Goal: Task Accomplishment & Management: Manage account settings

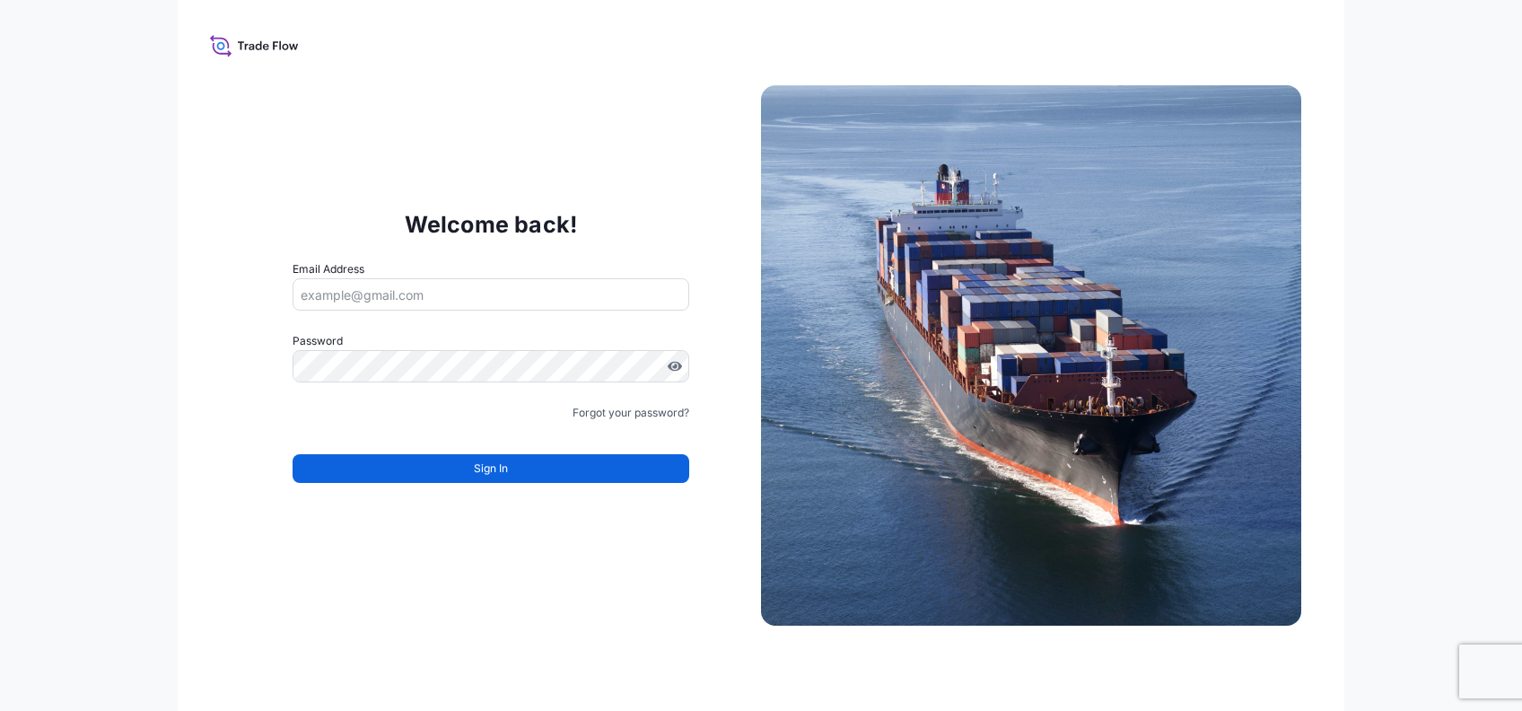
type input "[PERSON_NAME][EMAIL_ADDRESS][PERSON_NAME][DOMAIN_NAME]"
click at [608, 408] on link "Forgot your password?" at bounding box center [630, 413] width 117 height 18
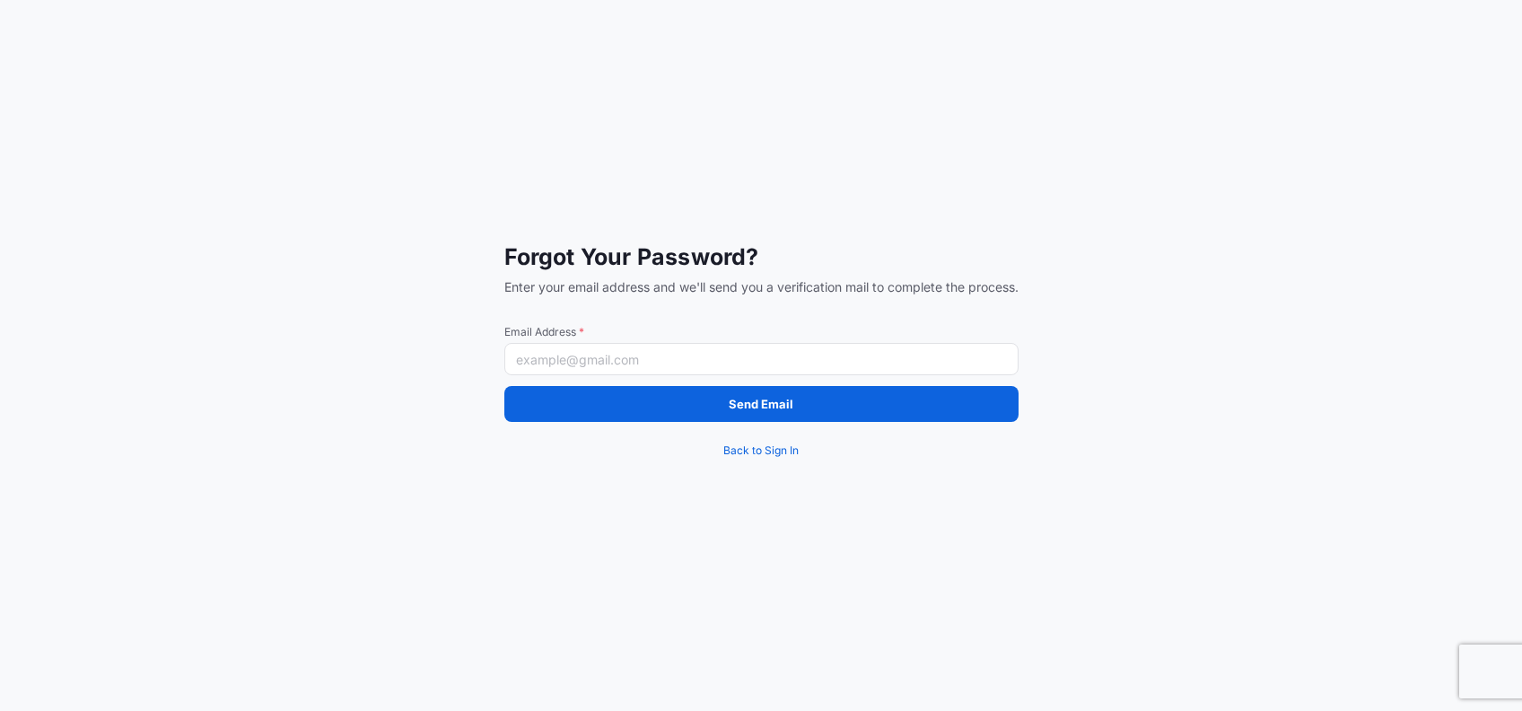
click at [626, 354] on input "Email Address *" at bounding box center [761, 359] width 514 height 32
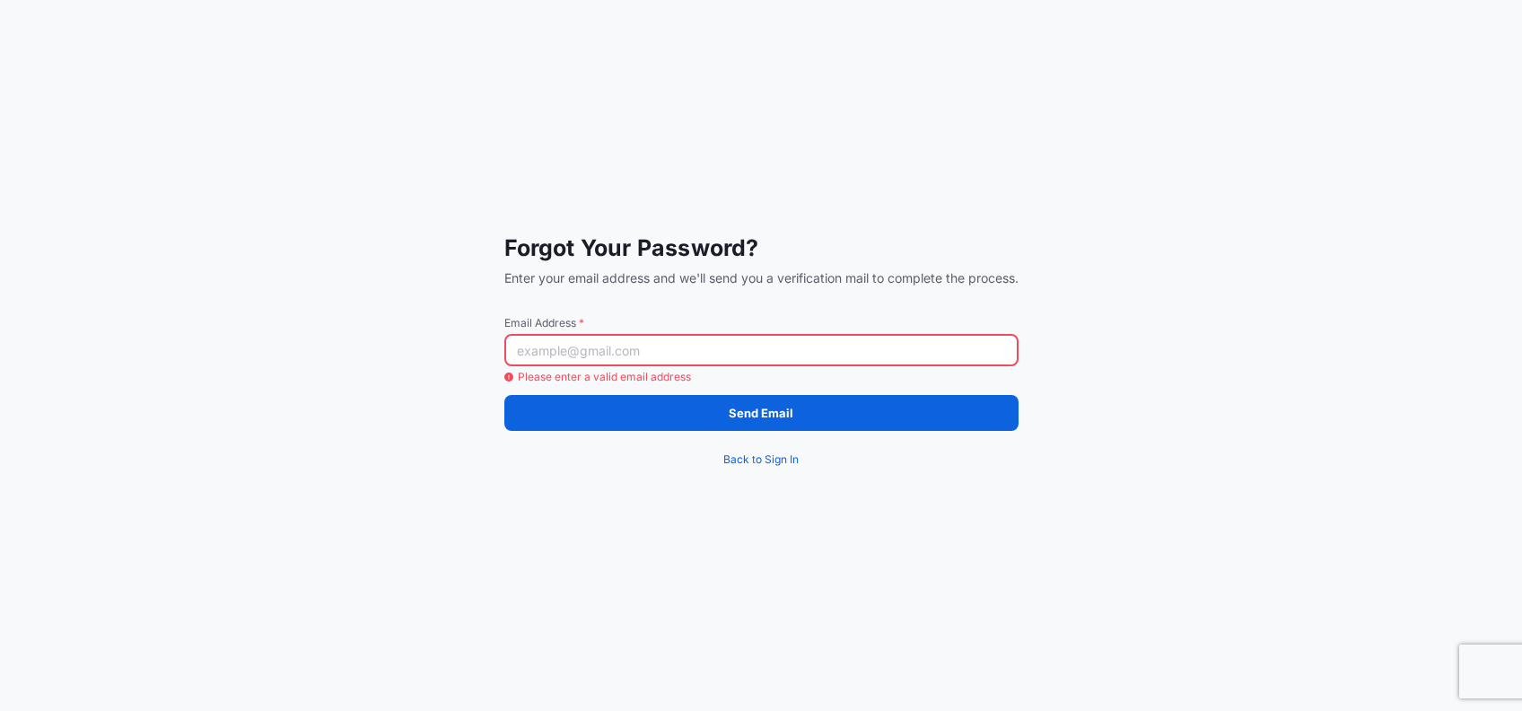
click at [689, 354] on input "Email Address *" at bounding box center [761, 350] width 514 height 32
paste input "[EMAIL_ADDRESS][DOMAIN_NAME]"
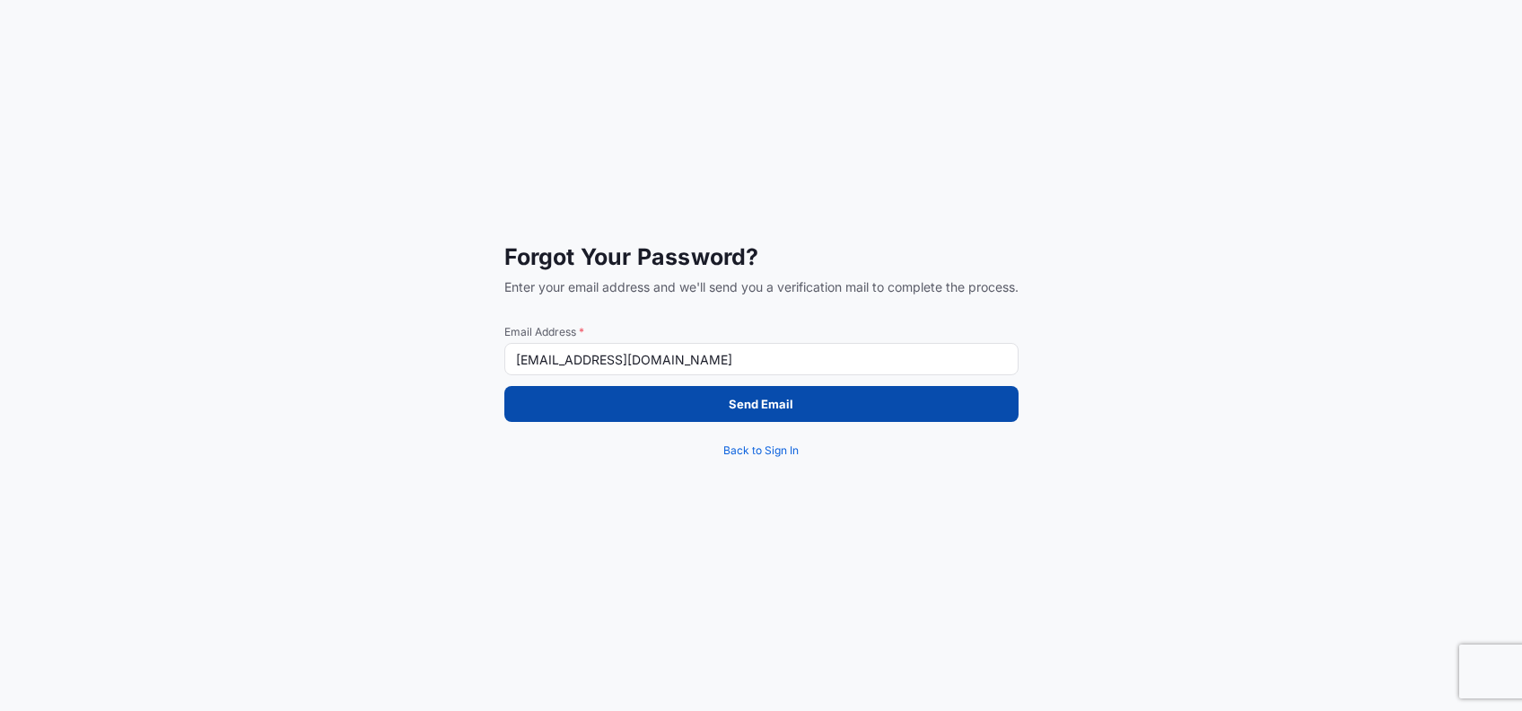
type input "[EMAIL_ADDRESS][DOMAIN_NAME]"
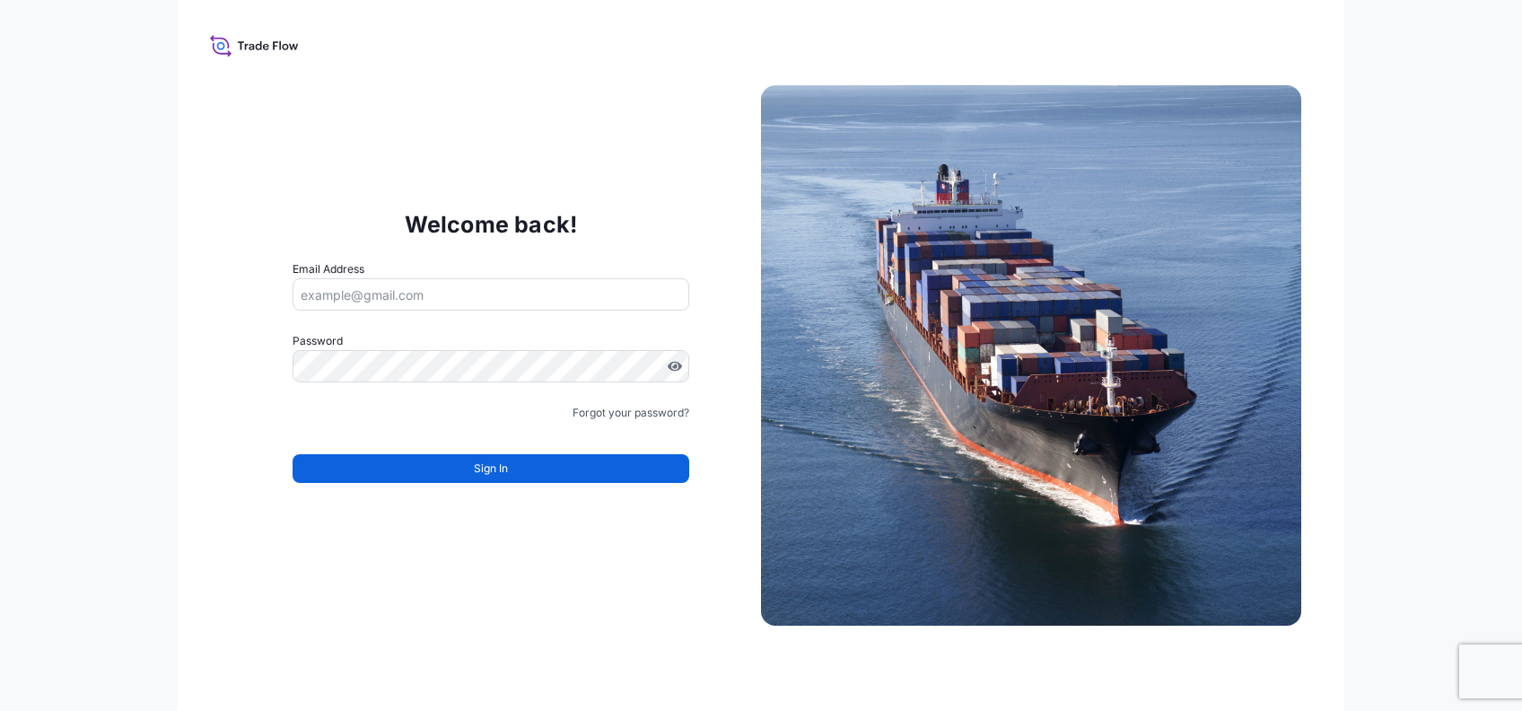
type input "[PERSON_NAME][EMAIL_ADDRESS][PERSON_NAME][DOMAIN_NAME]"
click at [614, 416] on link "Forgot your password?" at bounding box center [630, 413] width 117 height 18
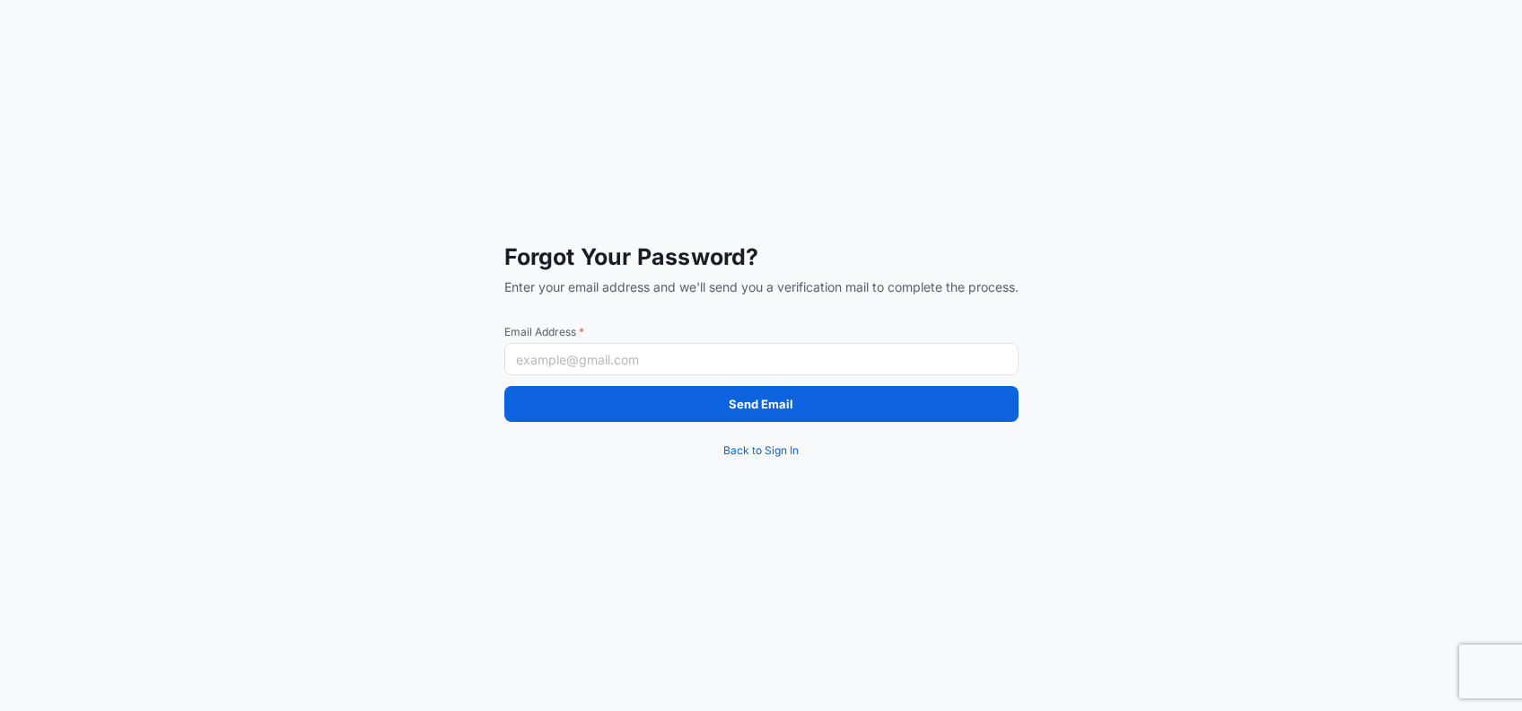
click at [635, 352] on input "Email Address *" at bounding box center [761, 359] width 514 height 32
paste input "[PERSON_NAME][EMAIL_ADDRESS][PERSON_NAME][DOMAIN_NAME]"
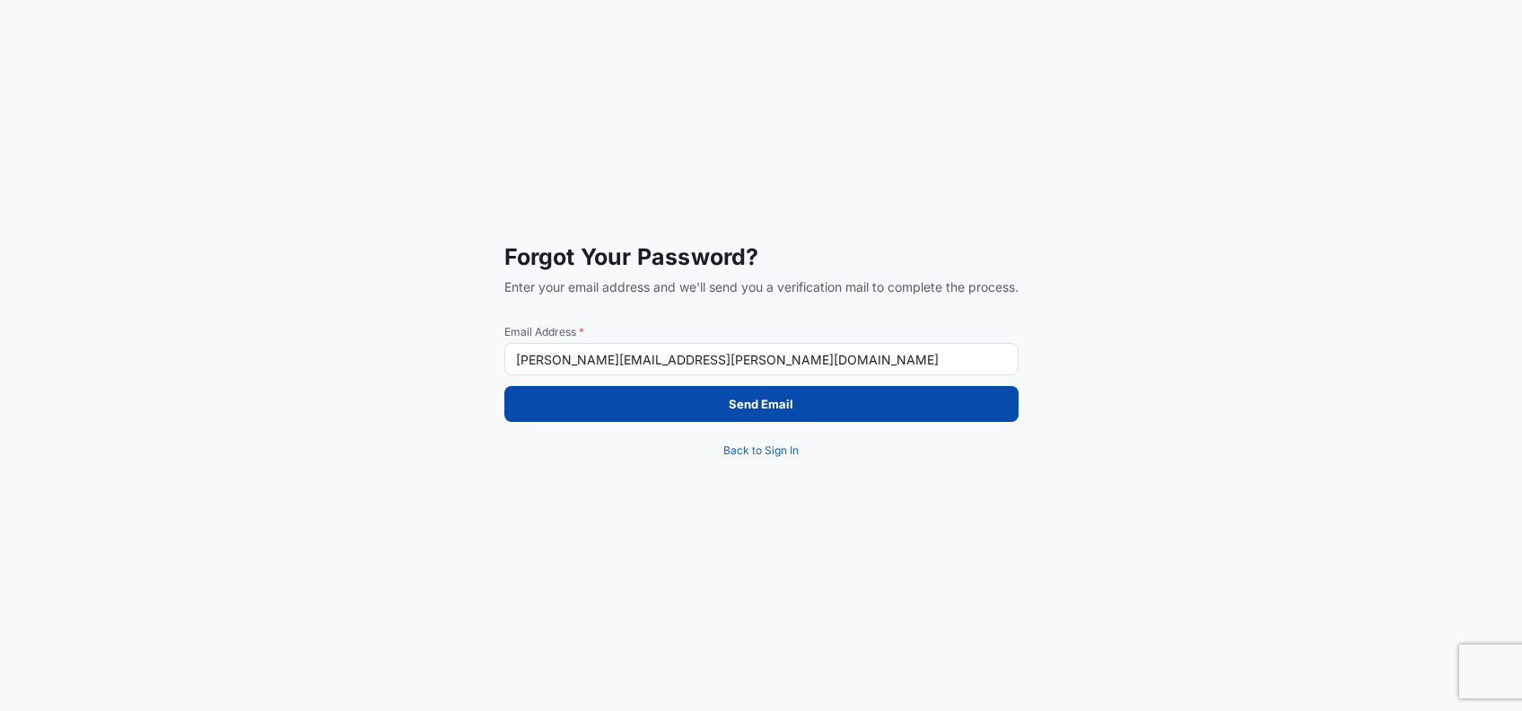
type input "[PERSON_NAME][EMAIL_ADDRESS][PERSON_NAME][DOMAIN_NAME]"
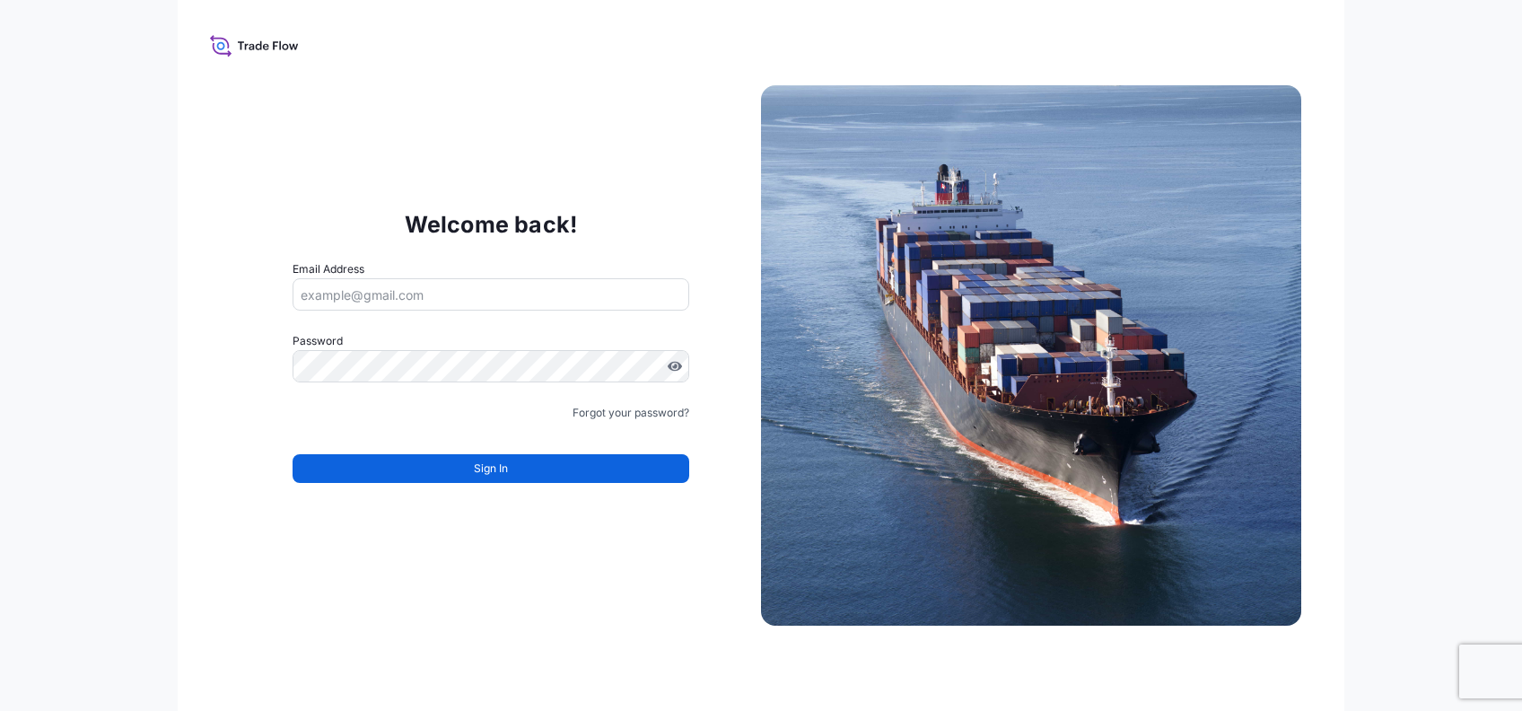
type input "[PERSON_NAME][EMAIL_ADDRESS][PERSON_NAME][DOMAIN_NAME]"
